Goal: Complete application form

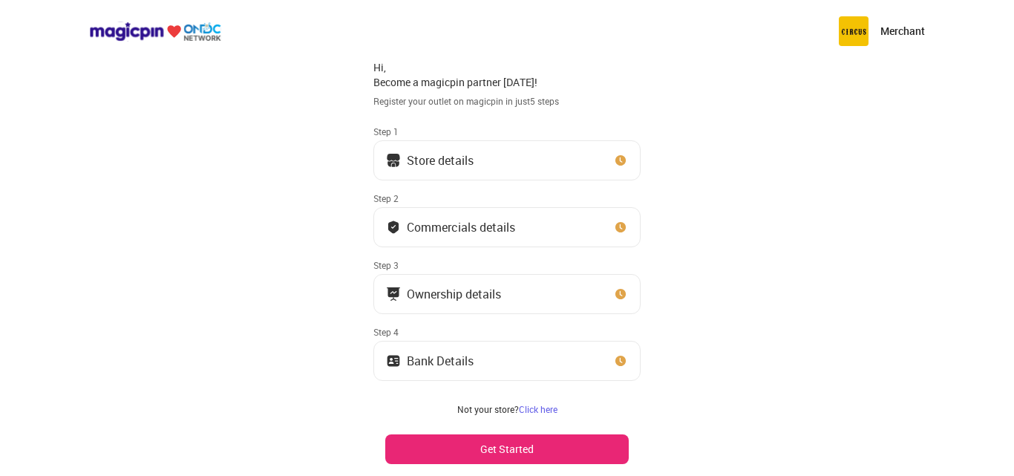
scroll to position [39, 0]
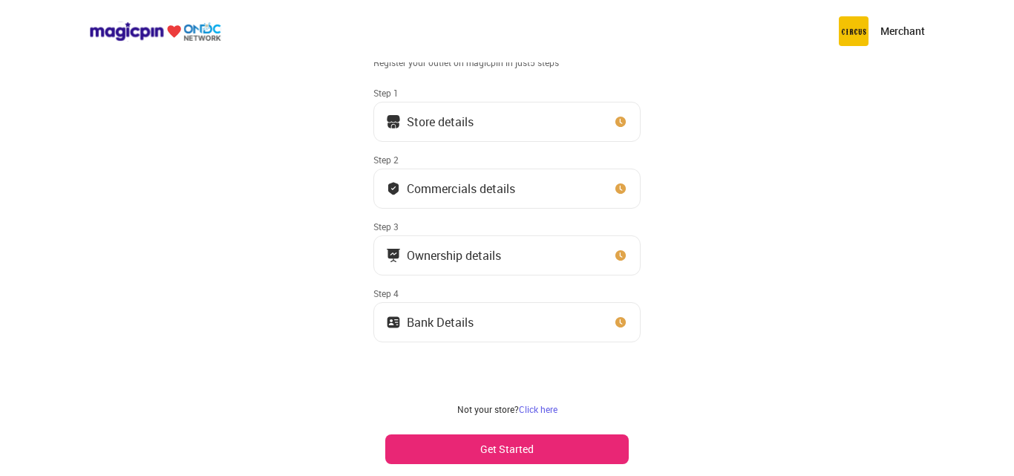
click at [504, 134] on button "Store details" at bounding box center [507, 122] width 267 height 40
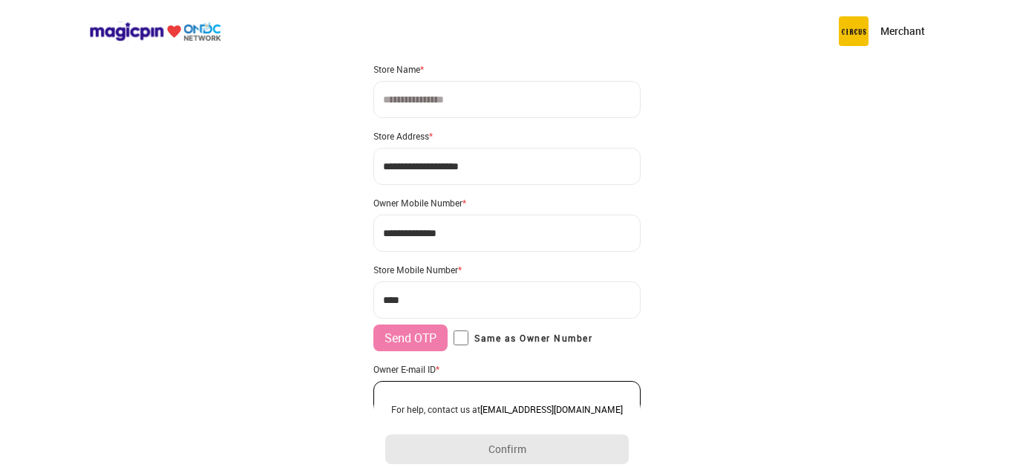
click at [444, 107] on input at bounding box center [507, 99] width 267 height 37
type input "**********"
click at [469, 168] on input "**********" at bounding box center [507, 166] width 267 height 37
type input "**********"
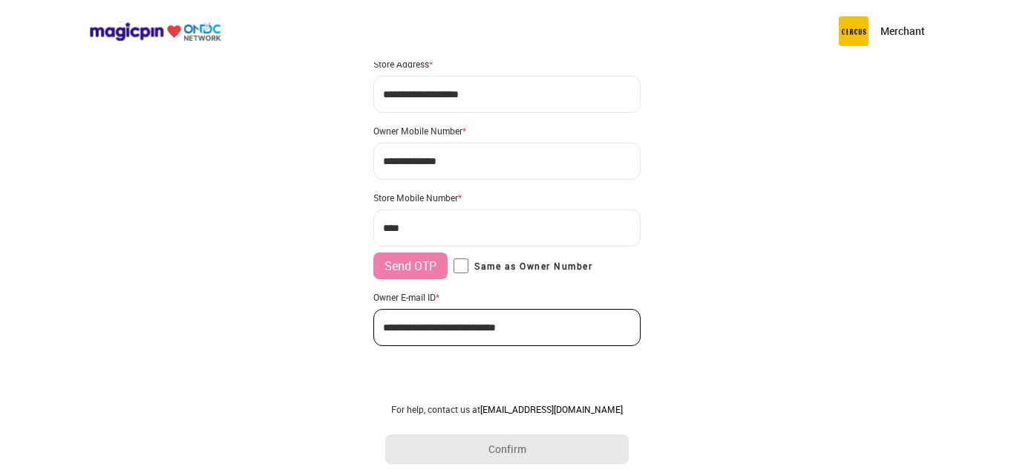
scroll to position [114, 0]
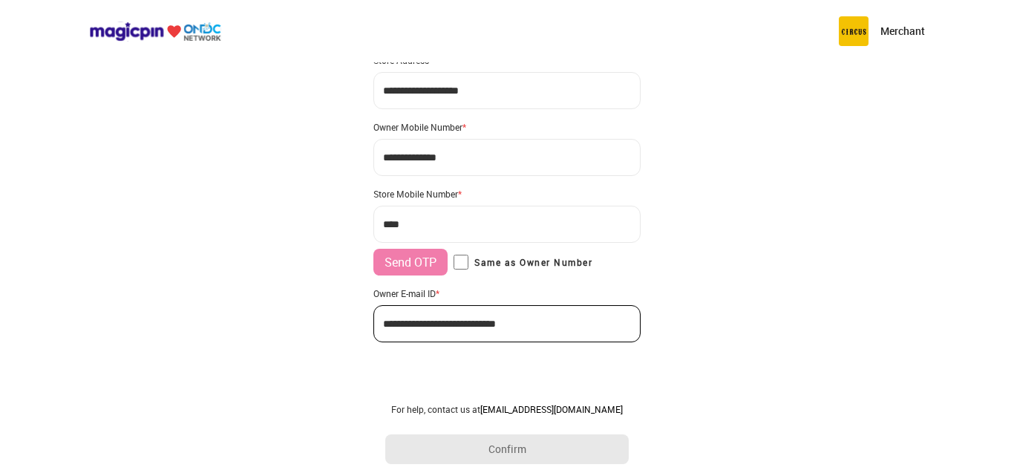
click at [454, 227] on input "***" at bounding box center [507, 224] width 267 height 37
type input "**********"
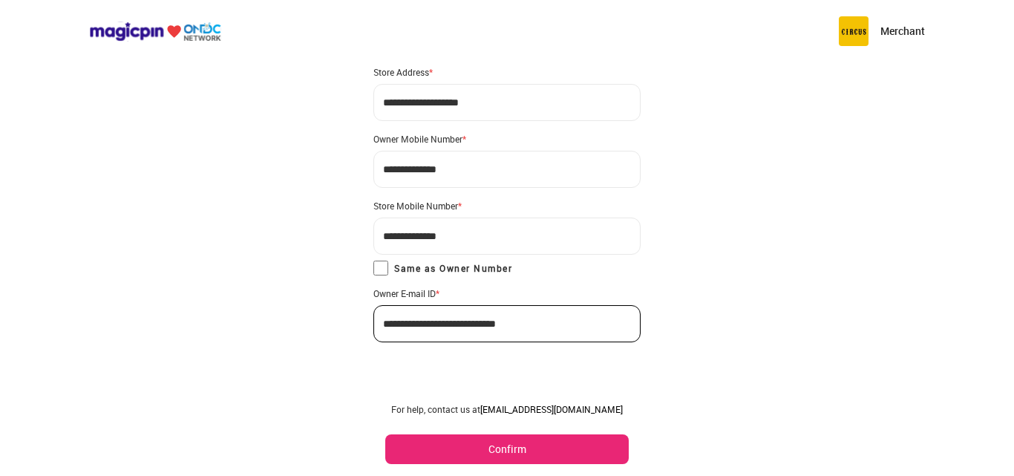
click at [486, 453] on button "Confirm" at bounding box center [507, 449] width 244 height 30
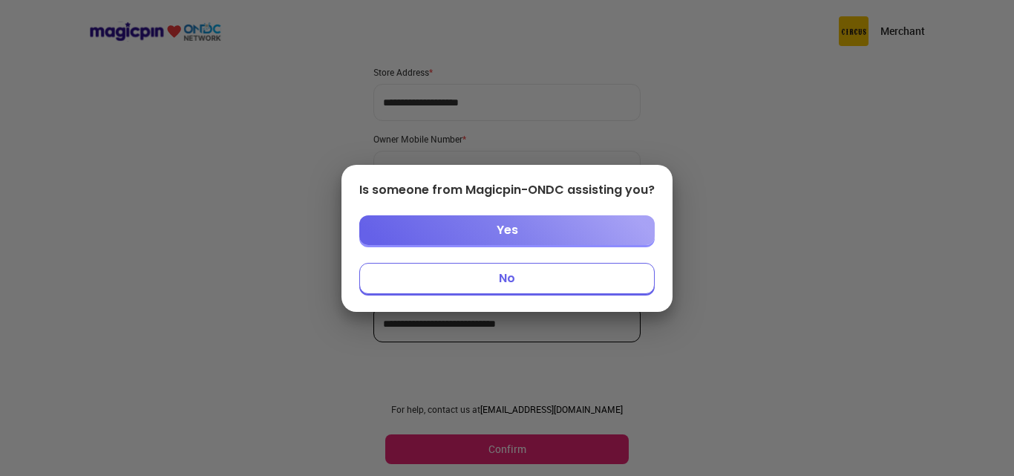
click at [512, 283] on button "No" at bounding box center [507, 278] width 296 height 31
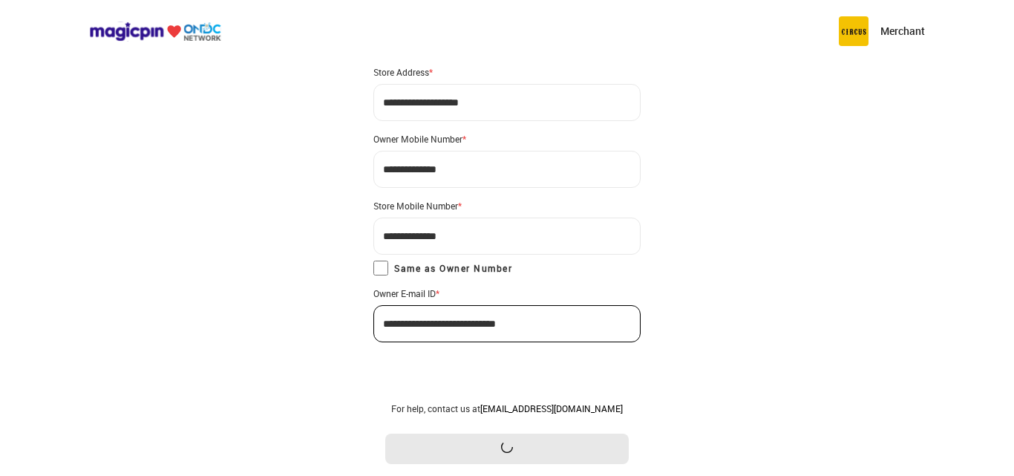
scroll to position [0, 0]
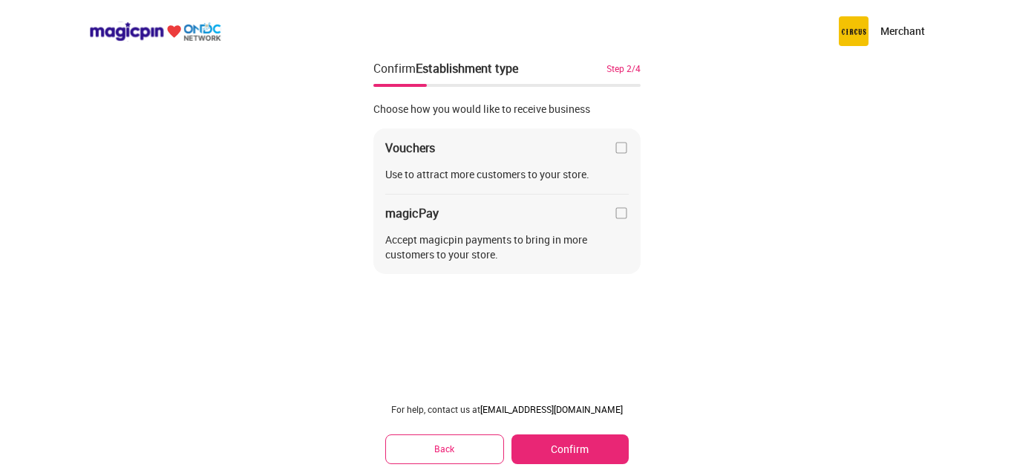
click at [620, 218] on img at bounding box center [621, 213] width 15 height 15
click at [618, 145] on img at bounding box center [621, 147] width 15 height 15
click at [622, 147] on img at bounding box center [621, 147] width 15 height 15
click at [587, 449] on button "Confirm" at bounding box center [570, 449] width 117 height 30
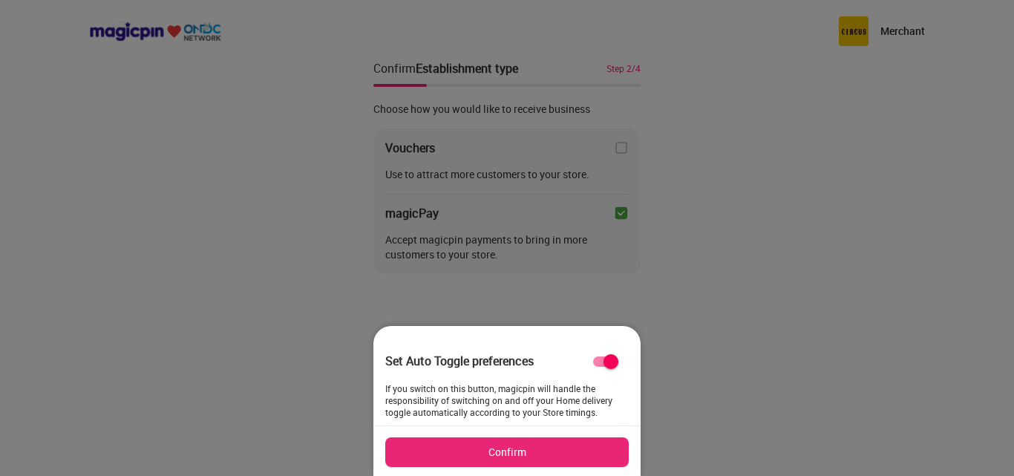
click at [509, 457] on button "Confirm" at bounding box center [507, 452] width 244 height 30
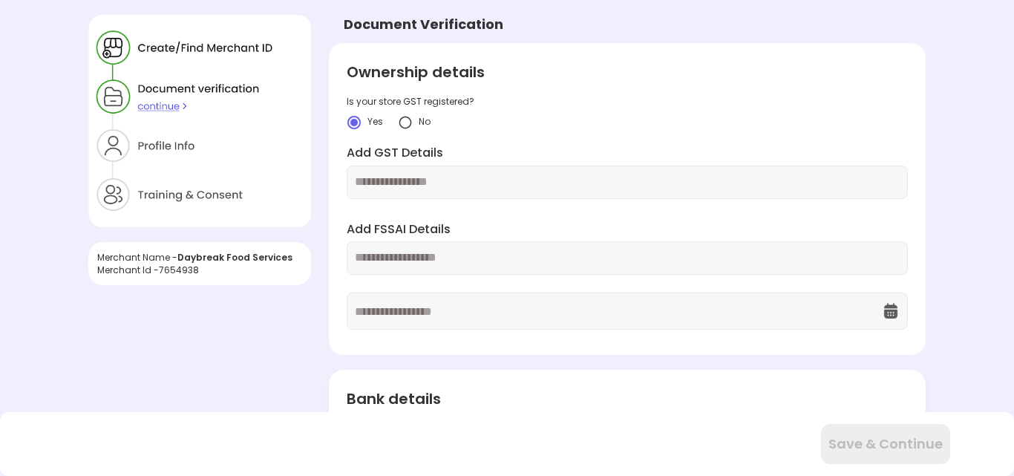
click at [407, 123] on img at bounding box center [405, 122] width 15 height 15
click at [508, 254] on input "text" at bounding box center [627, 258] width 544 height 17
click at [414, 255] on input "text" at bounding box center [627, 258] width 544 height 17
paste input "**********"
type input "**********"
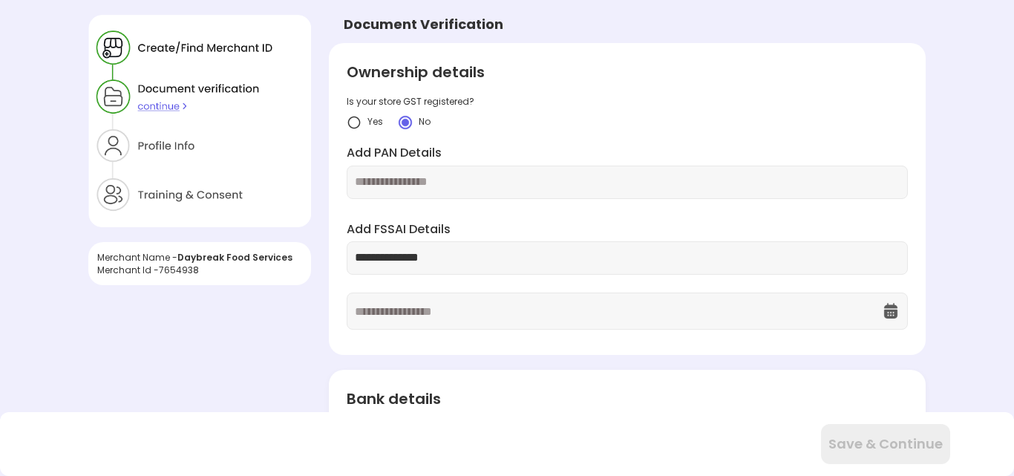
click at [384, 312] on input "text" at bounding box center [618, 311] width 527 height 36
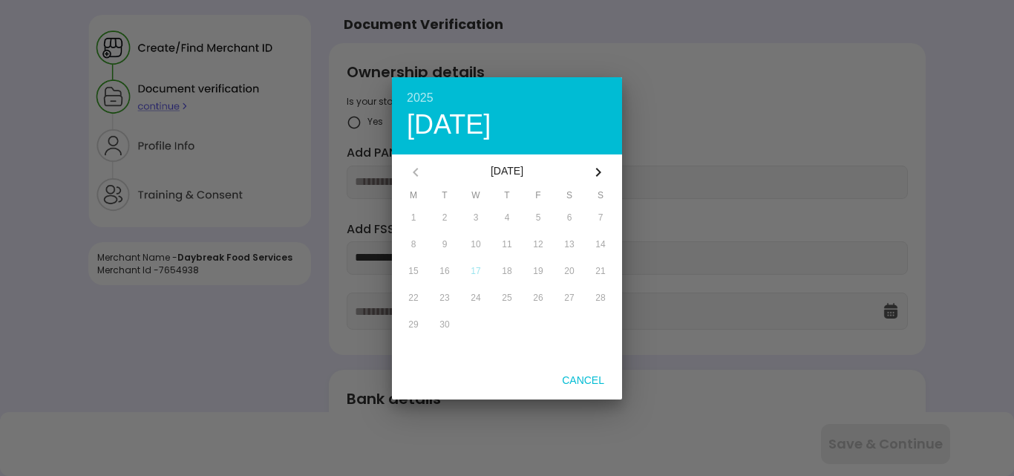
click at [537, 172] on div "[DATE]" at bounding box center [507, 172] width 147 height 36
click at [598, 170] on icon "button" at bounding box center [598, 172] width 5 height 9
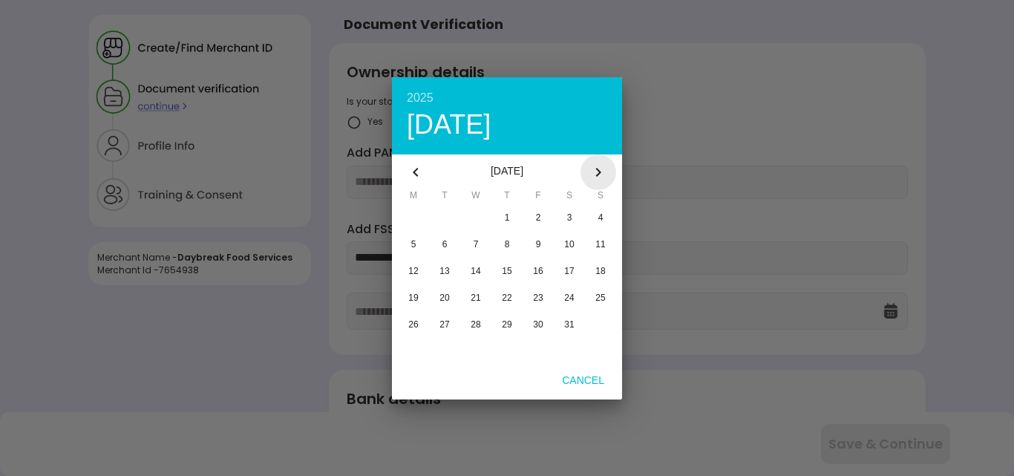
click at [598, 170] on icon "button" at bounding box center [598, 172] width 5 height 9
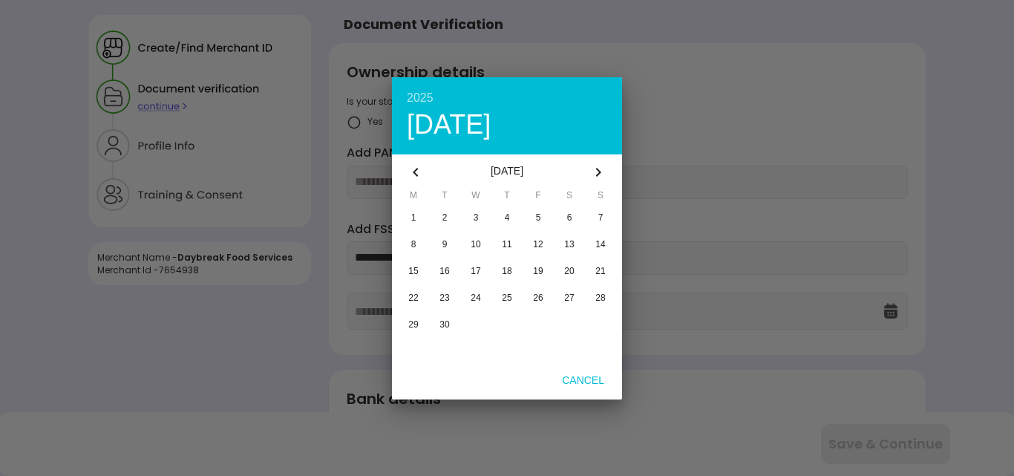
click at [598, 170] on icon "button" at bounding box center [598, 172] width 5 height 9
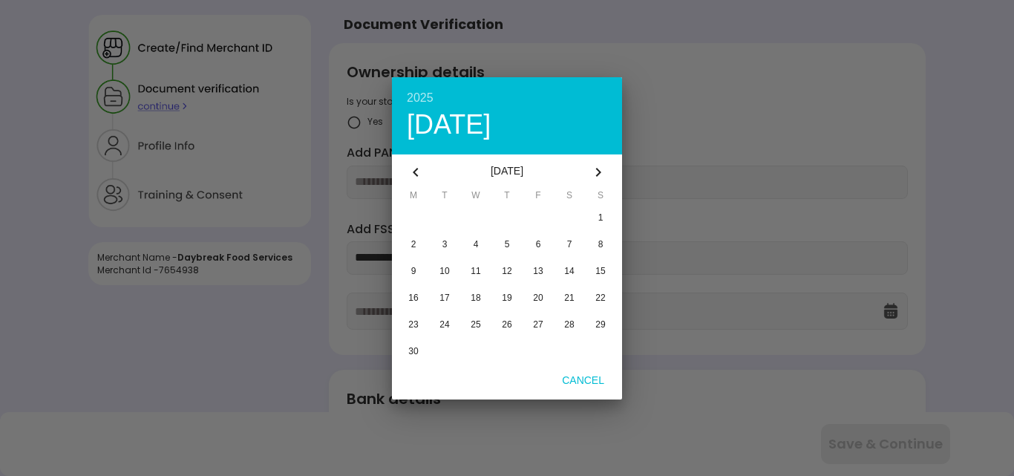
click at [598, 170] on icon "button" at bounding box center [598, 172] width 5 height 9
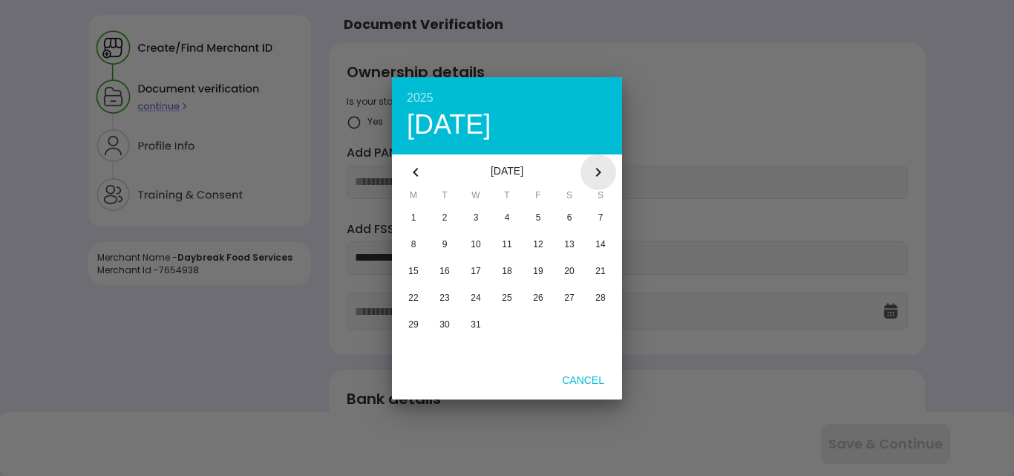
click at [598, 170] on icon "button" at bounding box center [598, 172] width 5 height 9
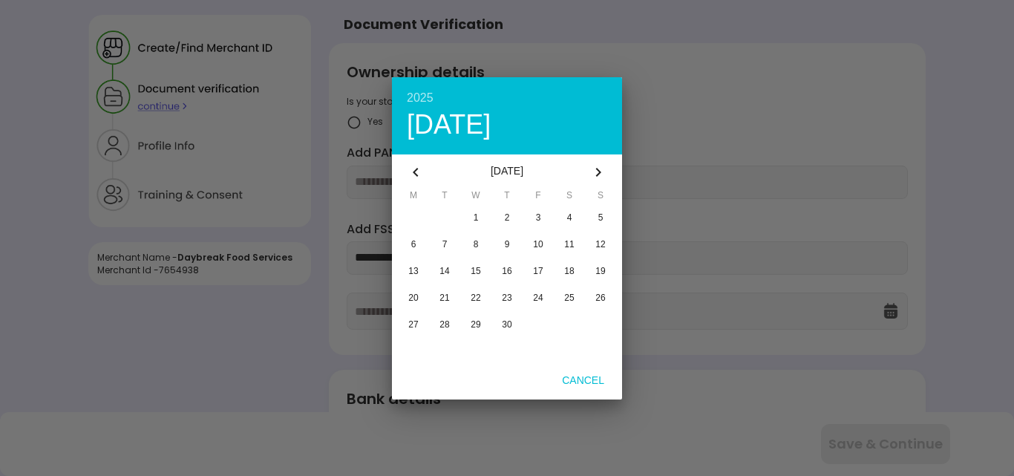
click at [598, 170] on icon "button" at bounding box center [598, 172] width 5 height 9
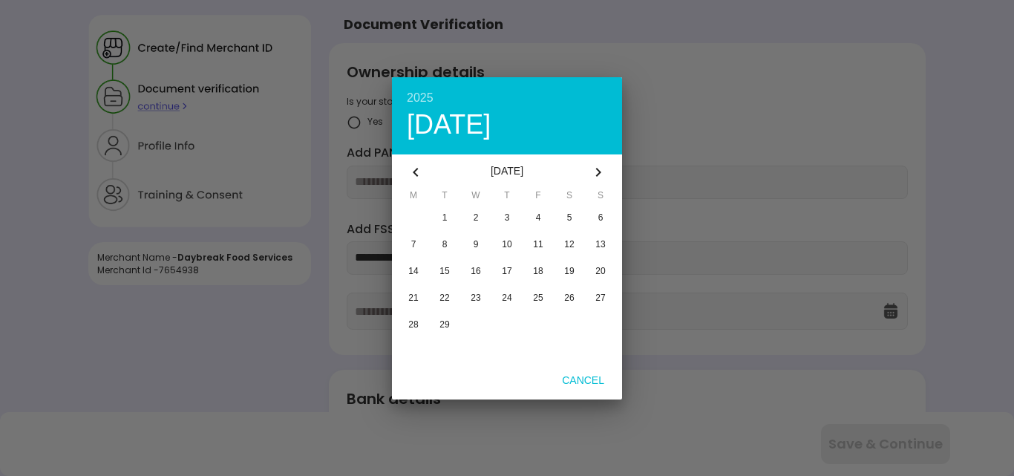
click at [598, 170] on icon "button" at bounding box center [598, 172] width 5 height 9
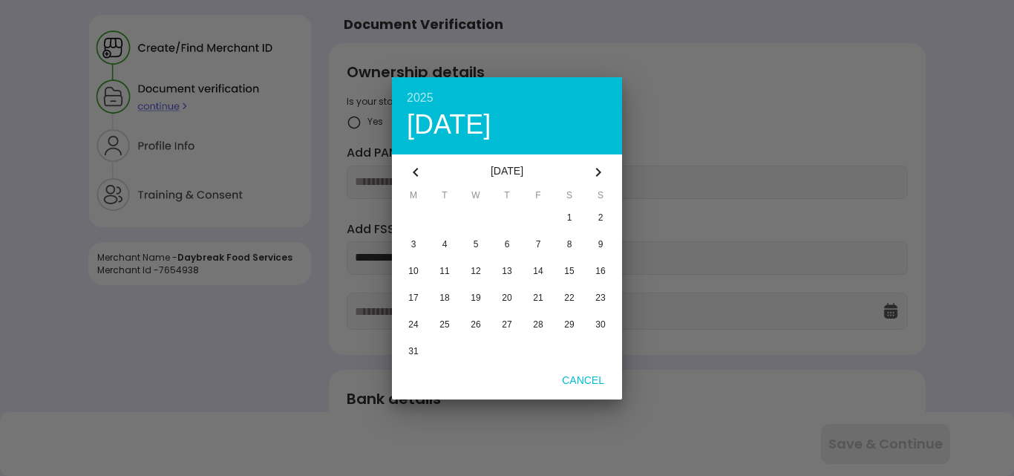
click at [598, 170] on icon "button" at bounding box center [598, 172] width 5 height 9
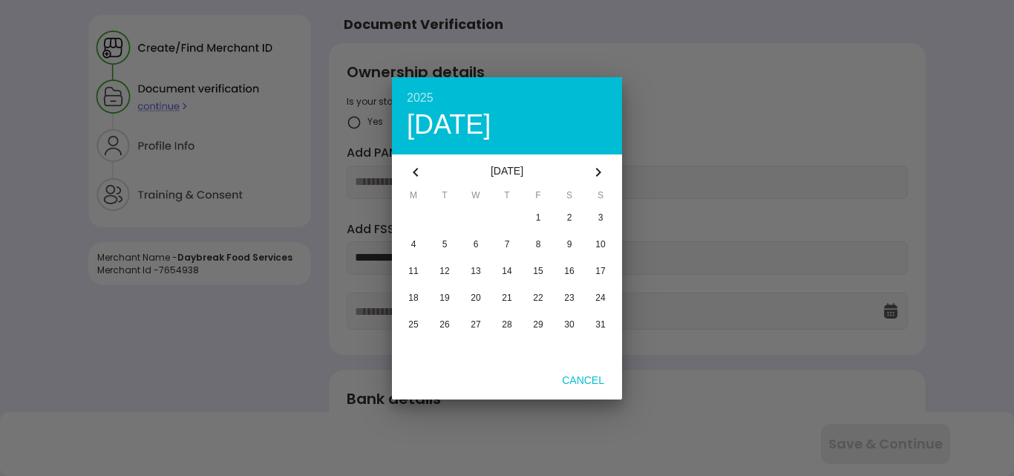
click at [598, 170] on icon "button" at bounding box center [598, 172] width 5 height 9
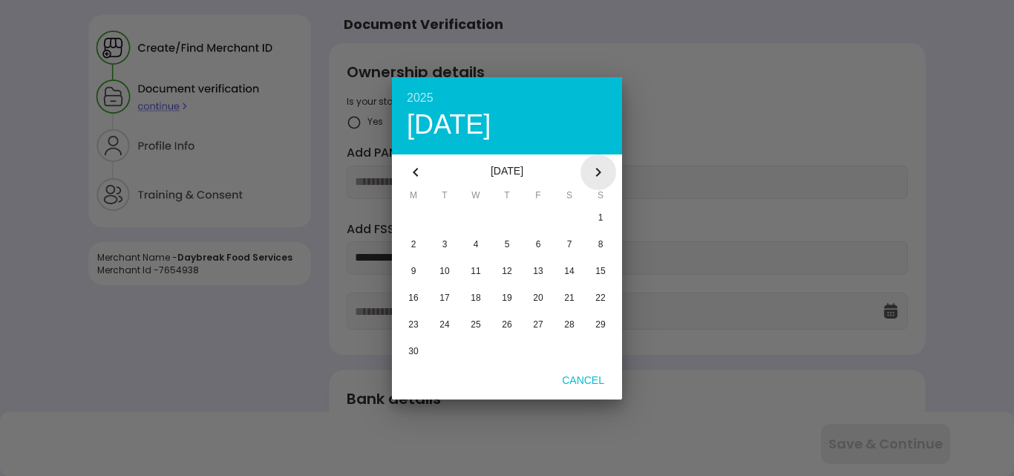
click at [598, 170] on icon "button" at bounding box center [598, 172] width 5 height 9
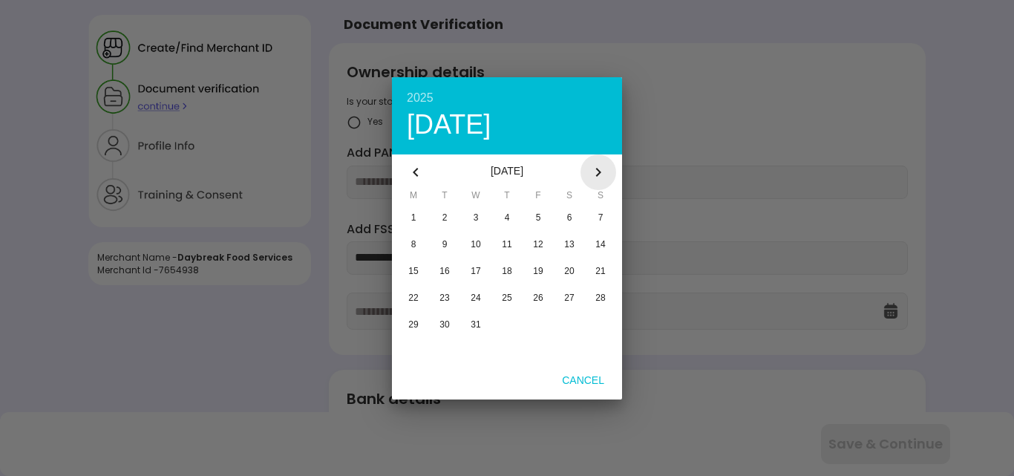
click at [598, 170] on icon "button" at bounding box center [598, 172] width 5 height 9
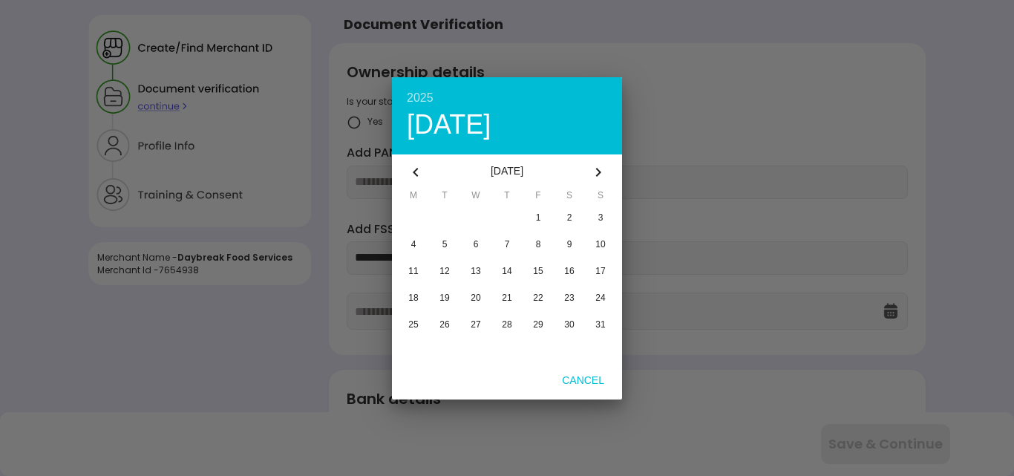
click at [598, 170] on icon "button" at bounding box center [598, 172] width 5 height 9
click at [420, 176] on icon "button" at bounding box center [416, 172] width 18 height 18
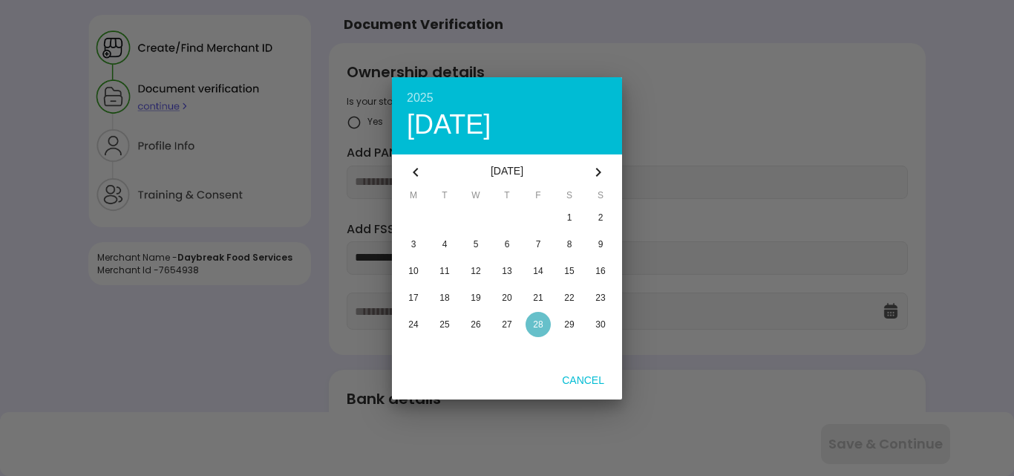
click at [540, 328] on span "28" at bounding box center [538, 324] width 10 height 10
type input "**********"
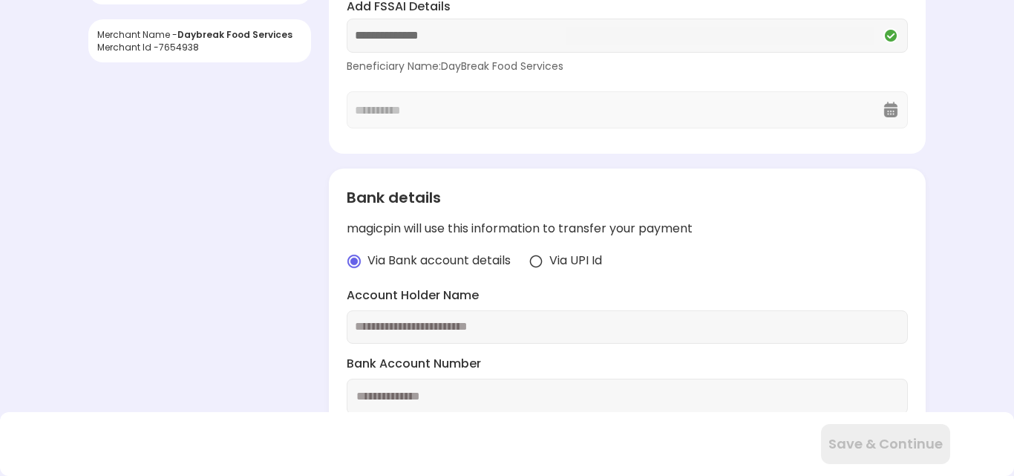
scroll to position [297, 0]
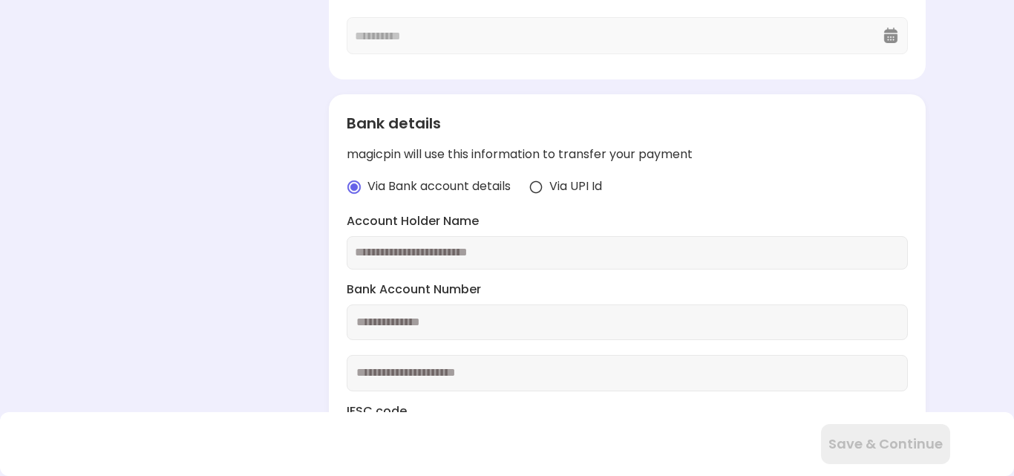
click at [409, 254] on input "text" at bounding box center [627, 252] width 544 height 17
click at [560, 250] on input "text" at bounding box center [627, 252] width 544 height 17
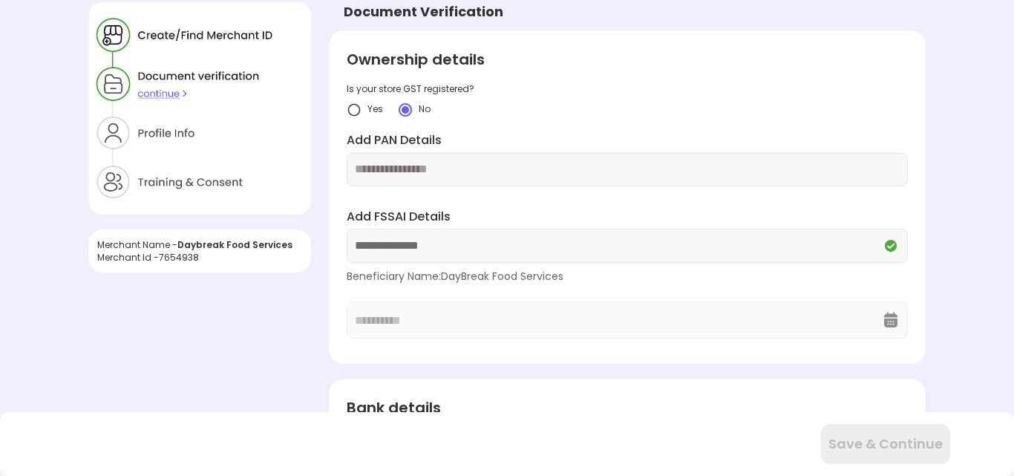
scroll to position [0, 0]
